Goal: Find specific page/section: Find specific page/section

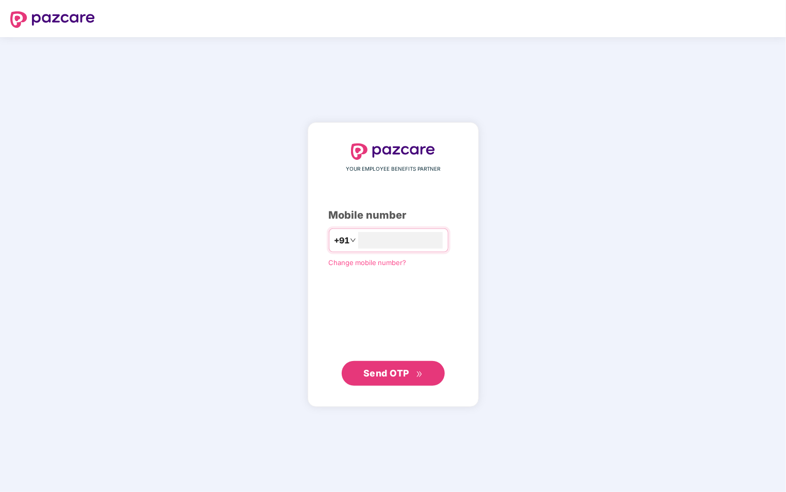
type input "**********"
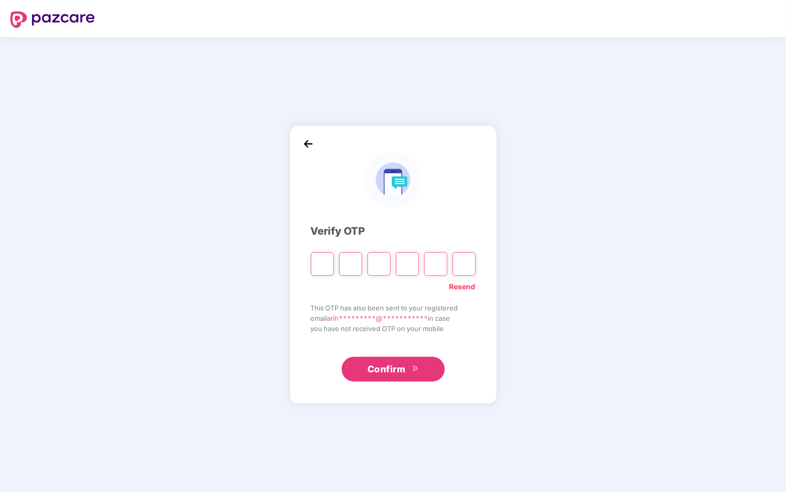
type input "*"
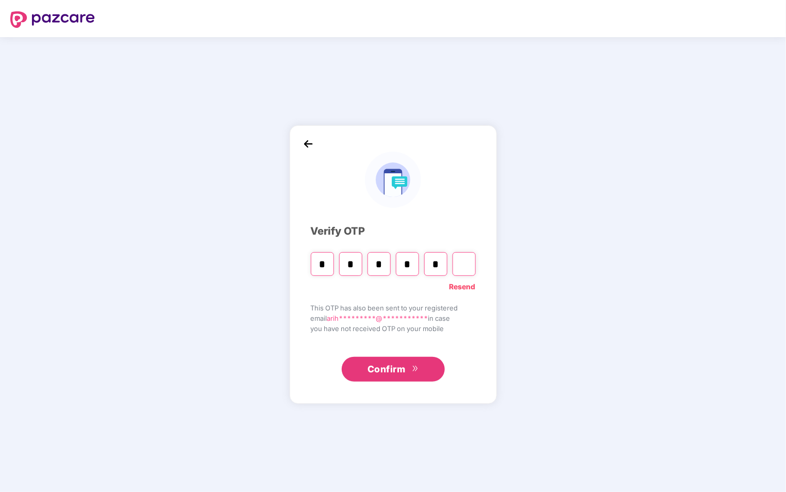
type input "*"
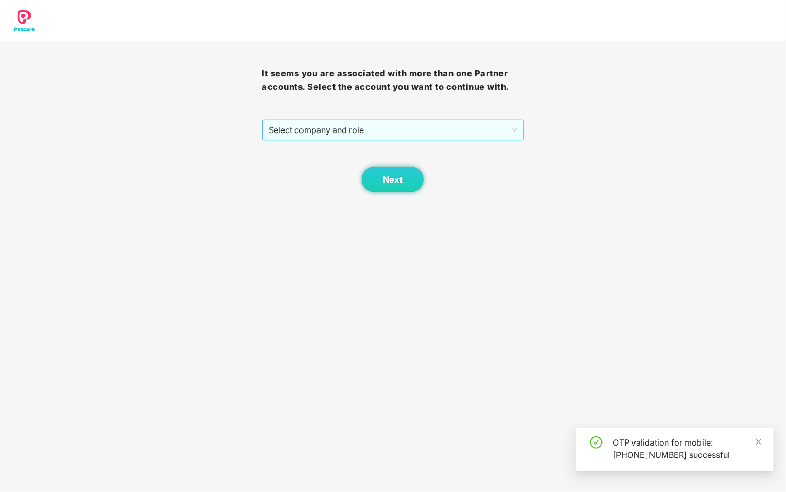
click at [486, 138] on span "Select company and role" at bounding box center [393, 130] width 249 height 20
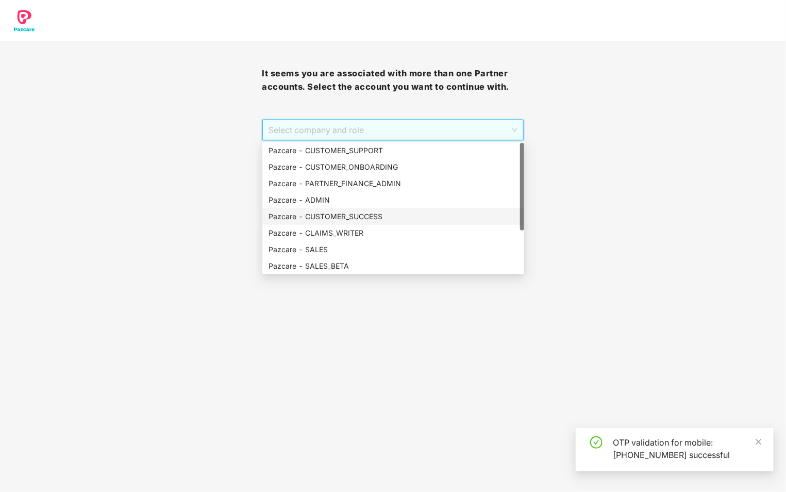
scroll to position [66, 0]
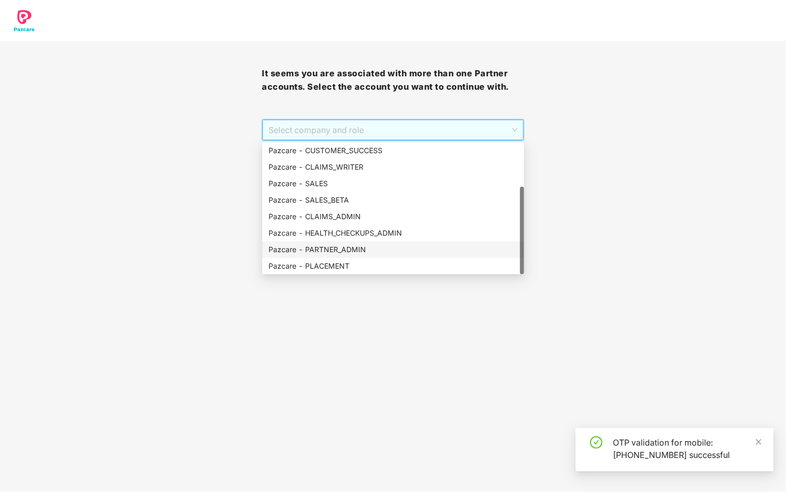
click at [387, 247] on div "Pazcare - PARTNER_ADMIN" at bounding box center [394, 249] width 250 height 11
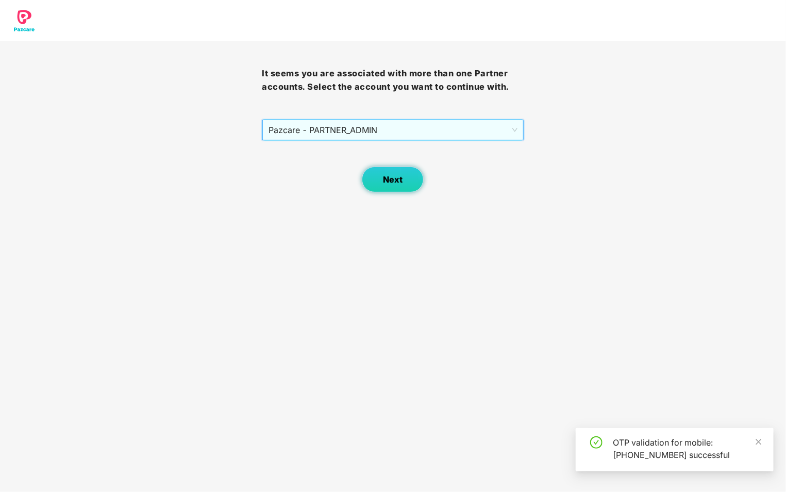
click at [391, 180] on span "Next" at bounding box center [393, 180] width 20 height 10
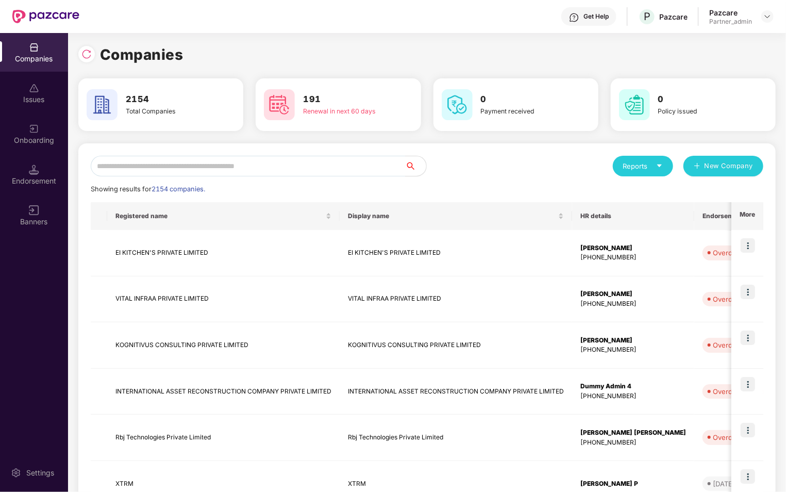
click at [21, 124] on div "Onboarding" at bounding box center [34, 133] width 68 height 39
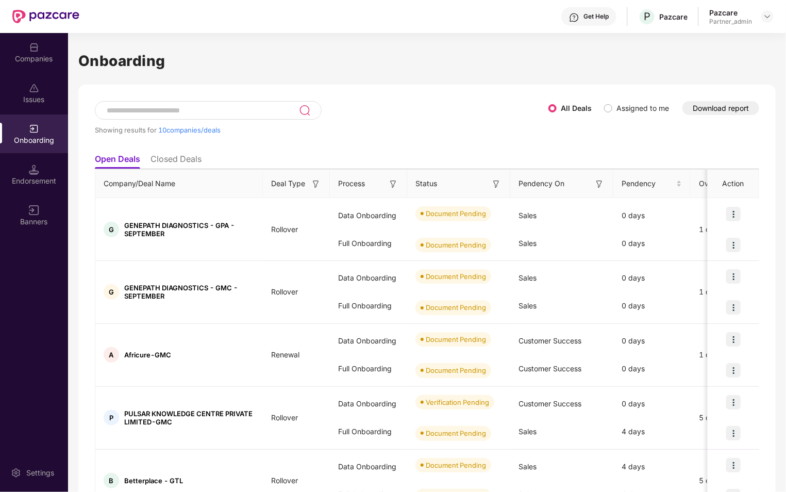
click at [85, 195] on div "Showing results for 10 companies/deals All Deals Assigned to me Download report…" at bounding box center [427, 475] width 698 height 780
click at [189, 111] on input at bounding box center [202, 110] width 193 height 9
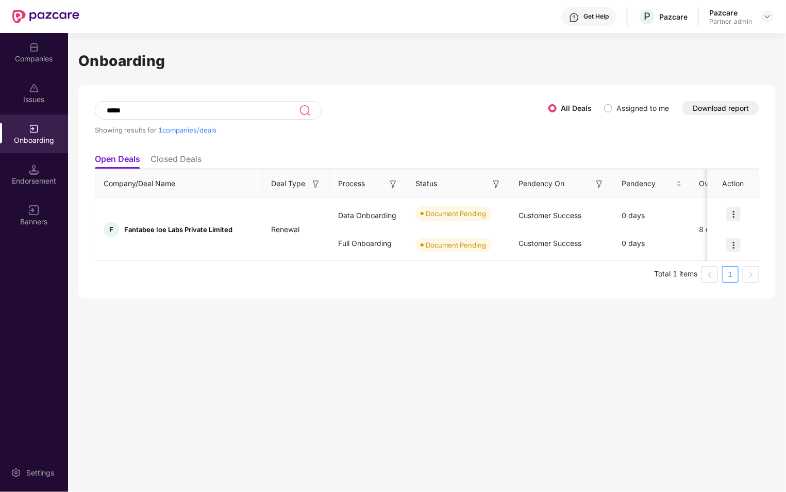
type input "*****"
click at [43, 56] on div "Companies" at bounding box center [34, 59] width 68 height 10
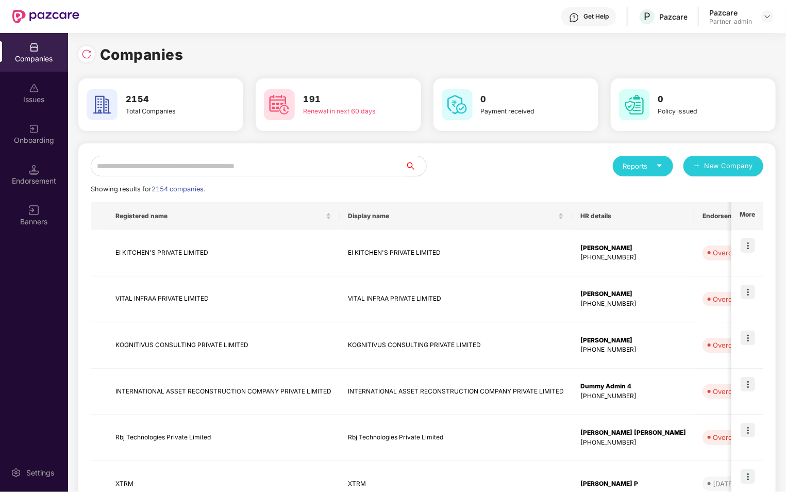
click at [201, 161] on input "text" at bounding box center [248, 166] width 315 height 21
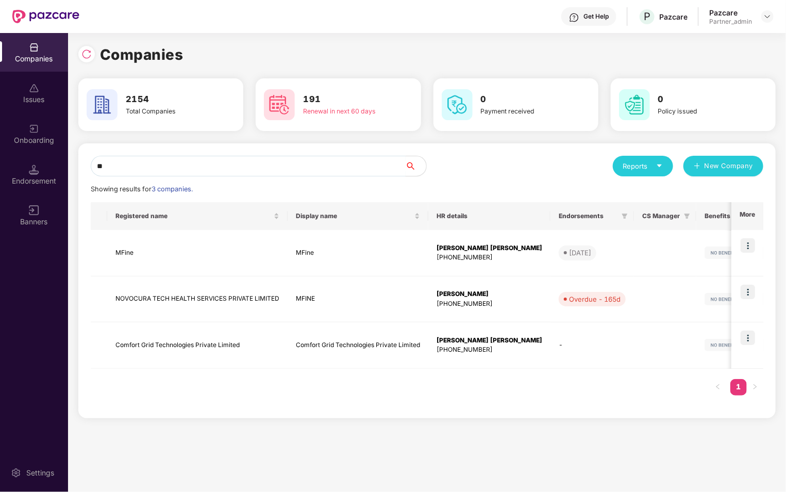
type input "*"
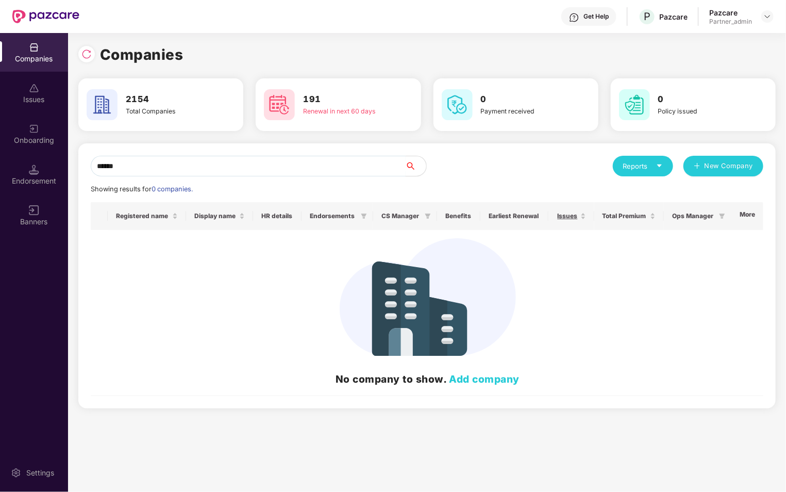
type input "*******"
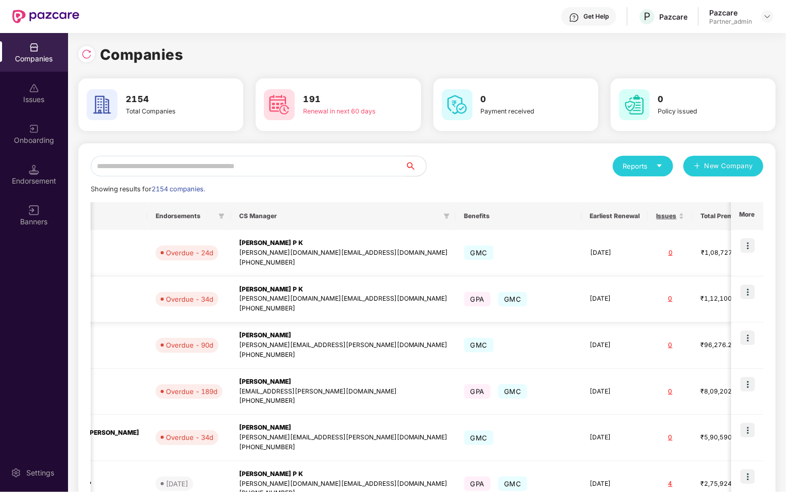
scroll to position [0, 1]
drag, startPoint x: 565, startPoint y: 255, endPoint x: 603, endPoint y: 256, distance: 37.7
click at [701, 256] on div "₹1,08,727.56" at bounding box center [727, 253] width 52 height 10
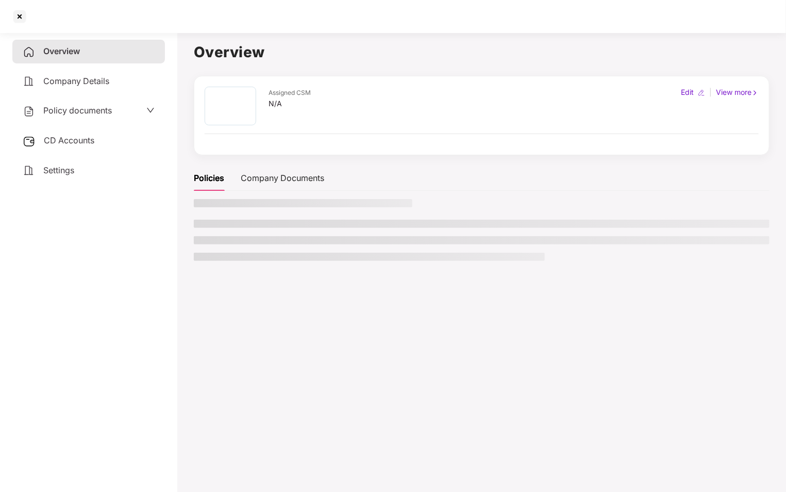
scroll to position [0, 0]
